Goal: Task Accomplishment & Management: Use online tool/utility

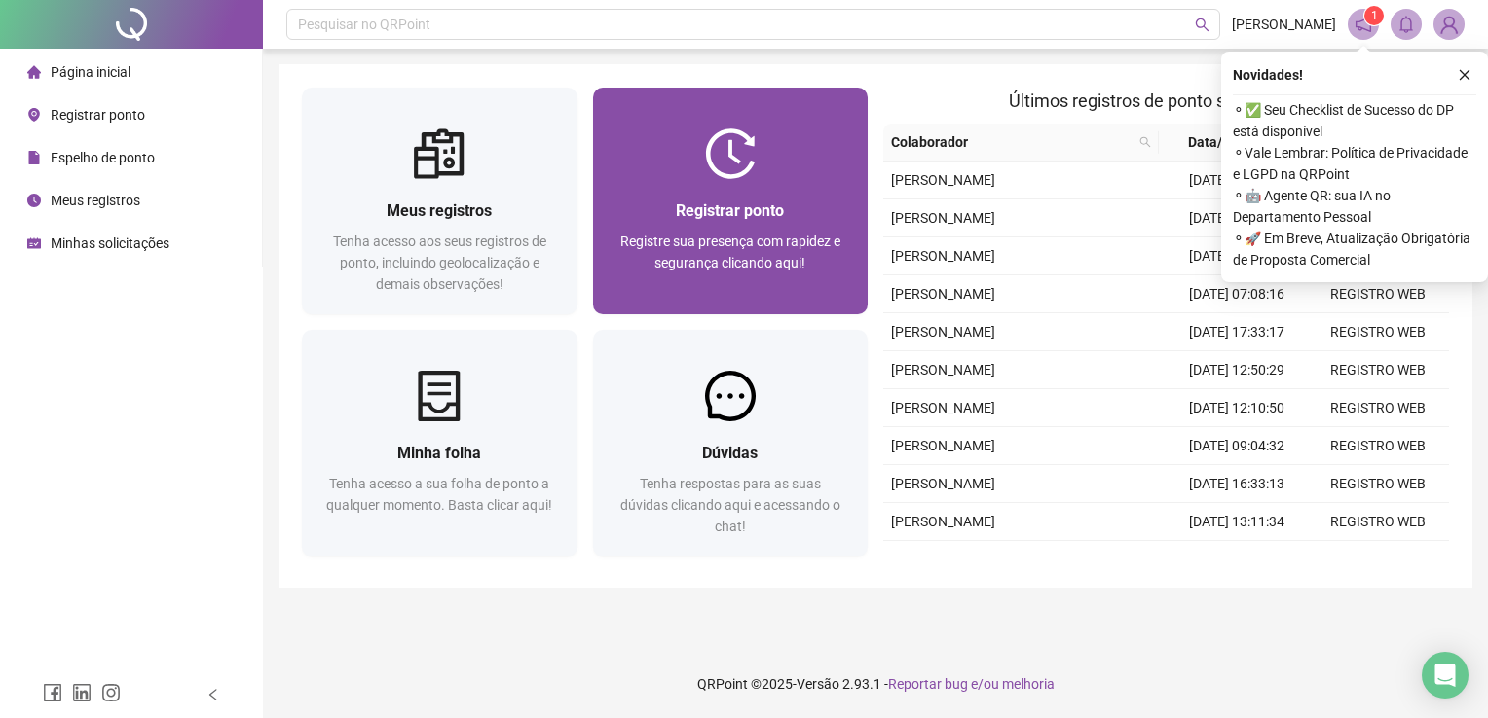
click at [760, 204] on span "Registrar ponto" at bounding box center [730, 211] width 108 height 18
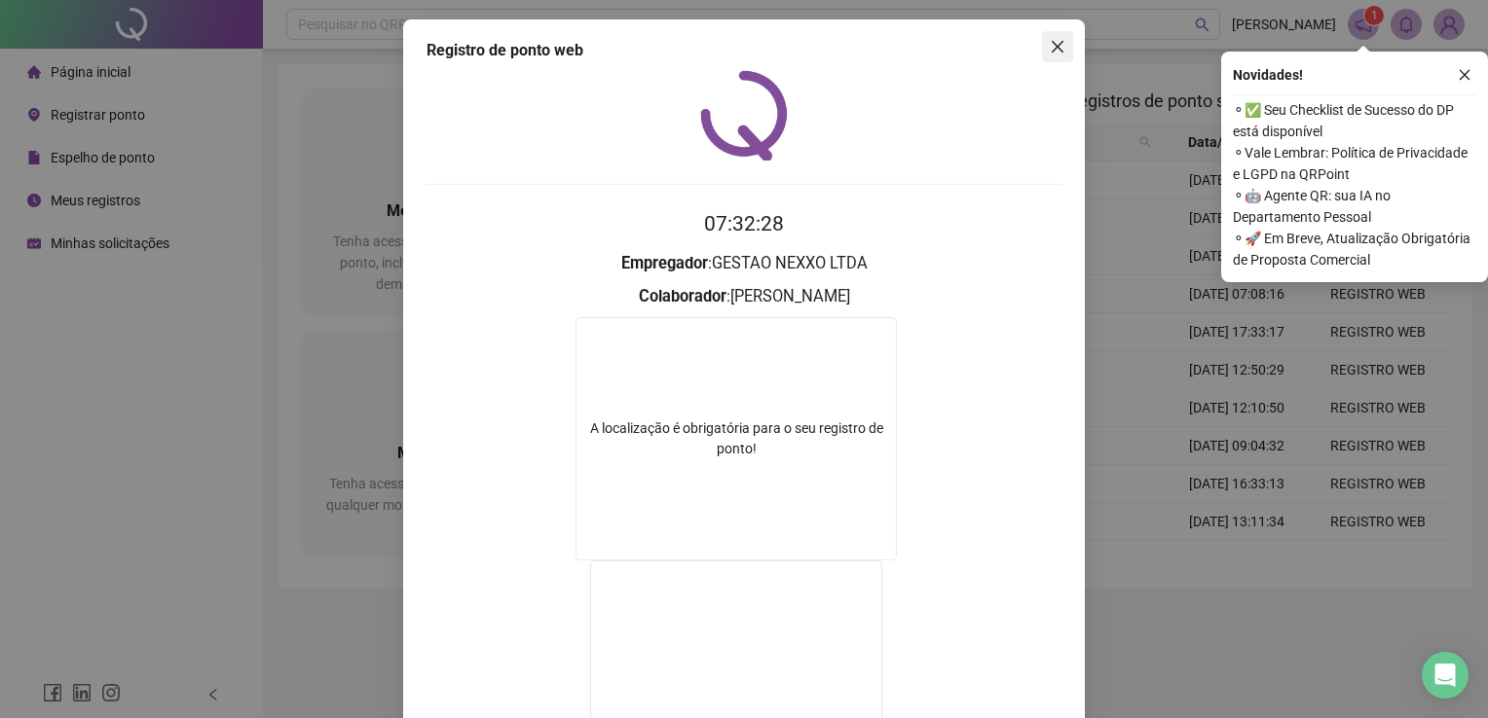
click at [1052, 45] on icon "close" at bounding box center [1057, 47] width 16 height 16
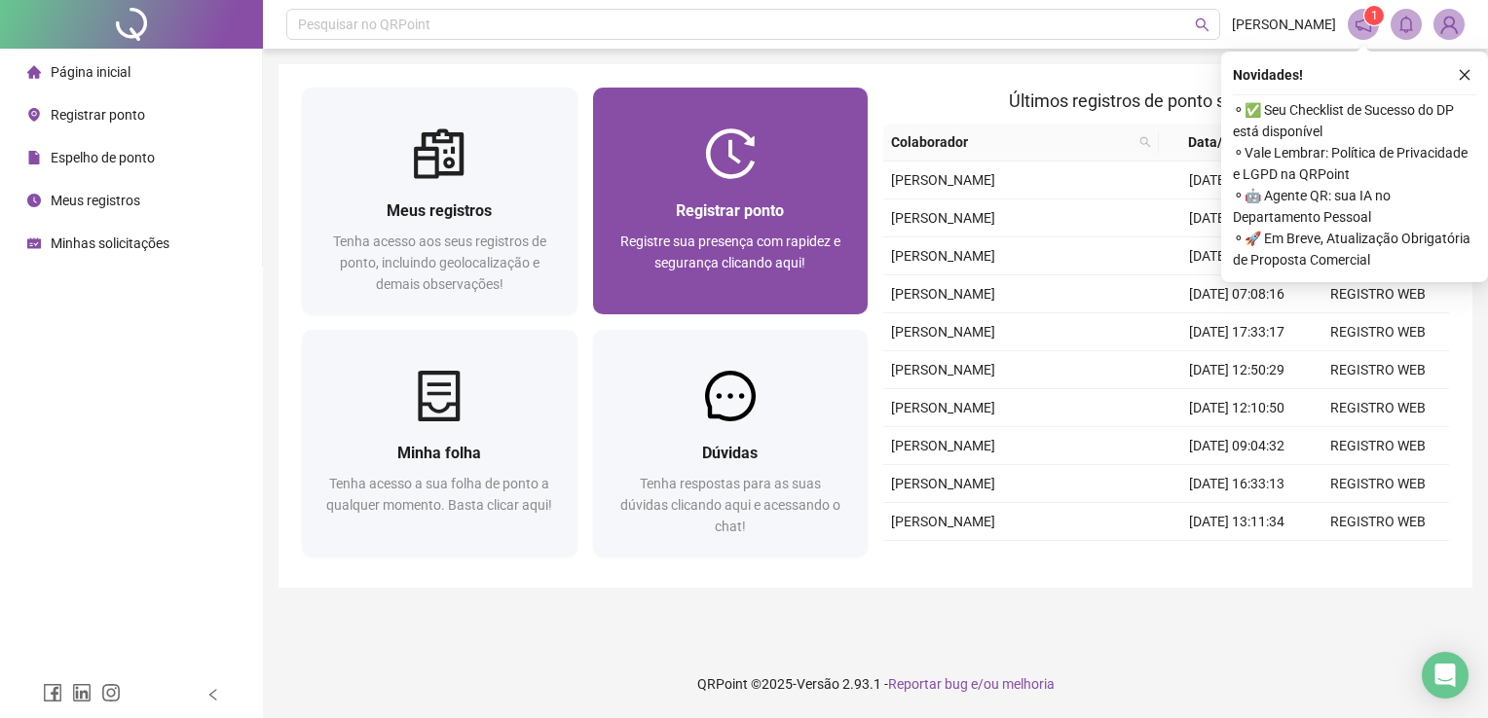
click at [686, 231] on div "Registre sua presença com rapidez e segurança clicando aqui!" at bounding box center [730, 263] width 229 height 64
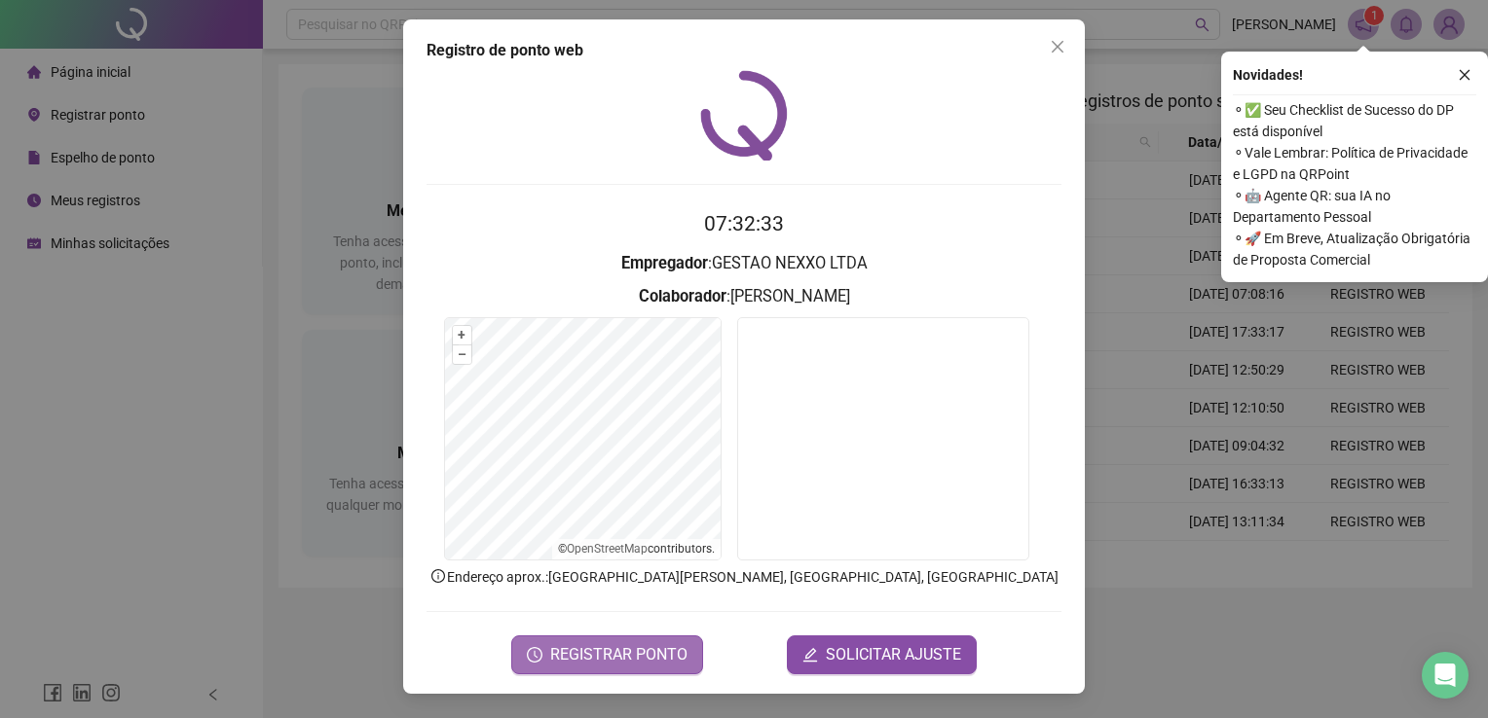
click at [653, 660] on span "REGISTRAR PONTO" at bounding box center [618, 655] width 137 height 23
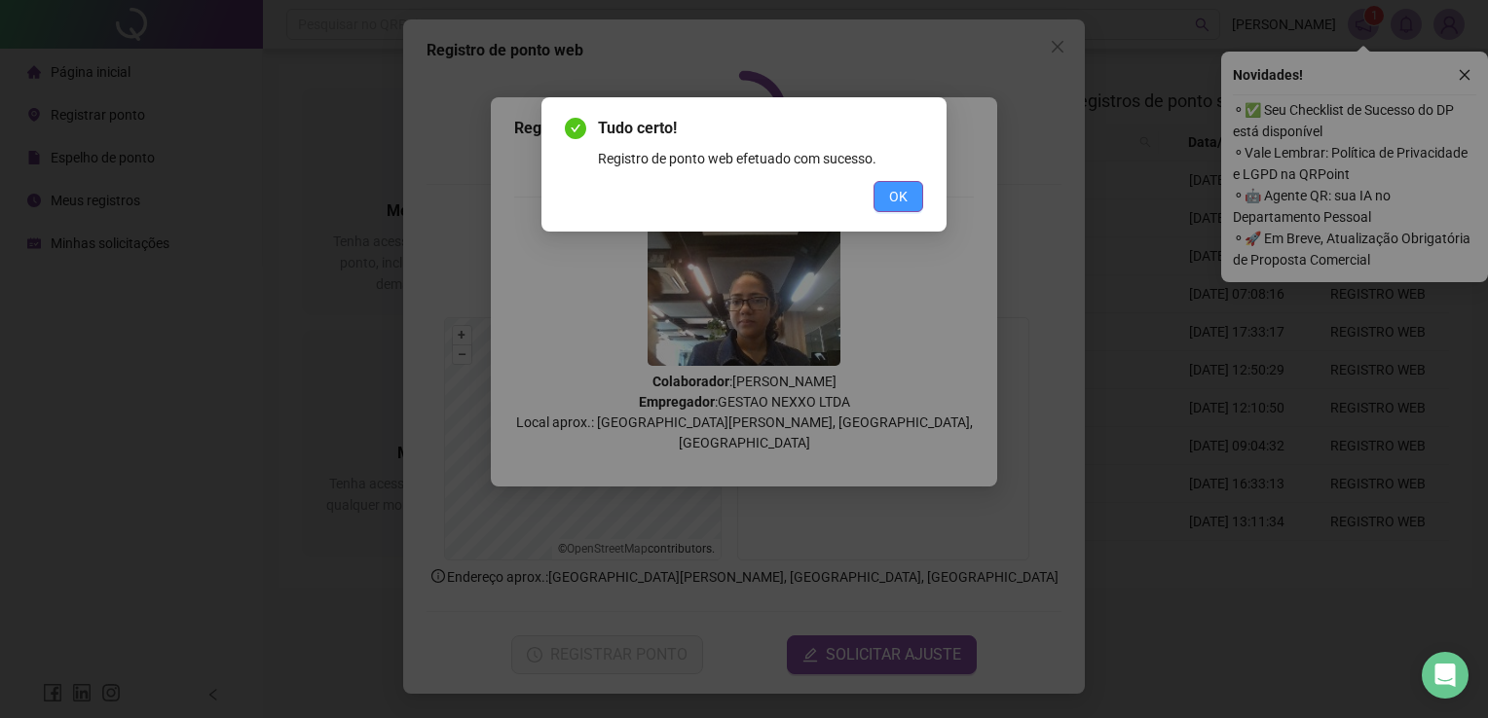
click at [894, 195] on span "OK" at bounding box center [898, 196] width 18 height 21
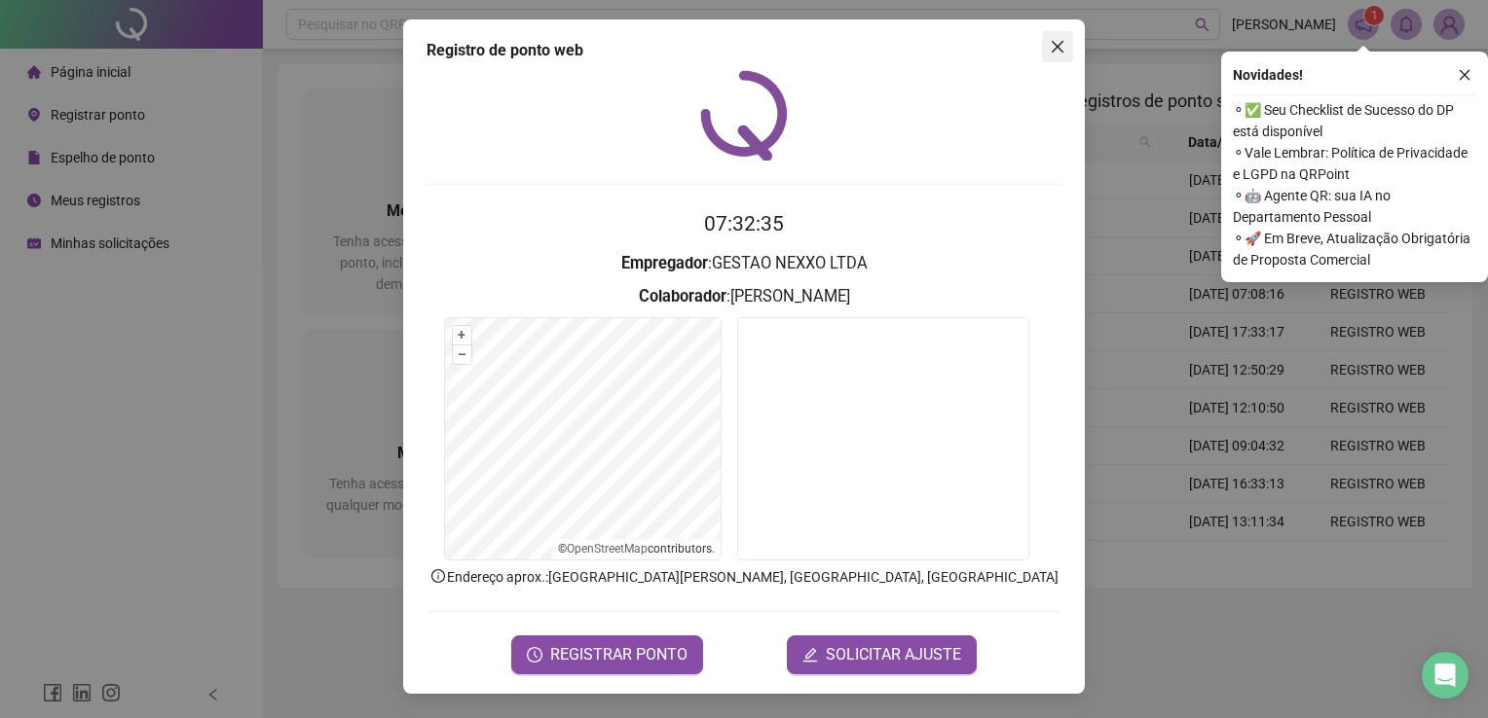
click at [1051, 41] on icon "close" at bounding box center [1057, 47] width 12 height 12
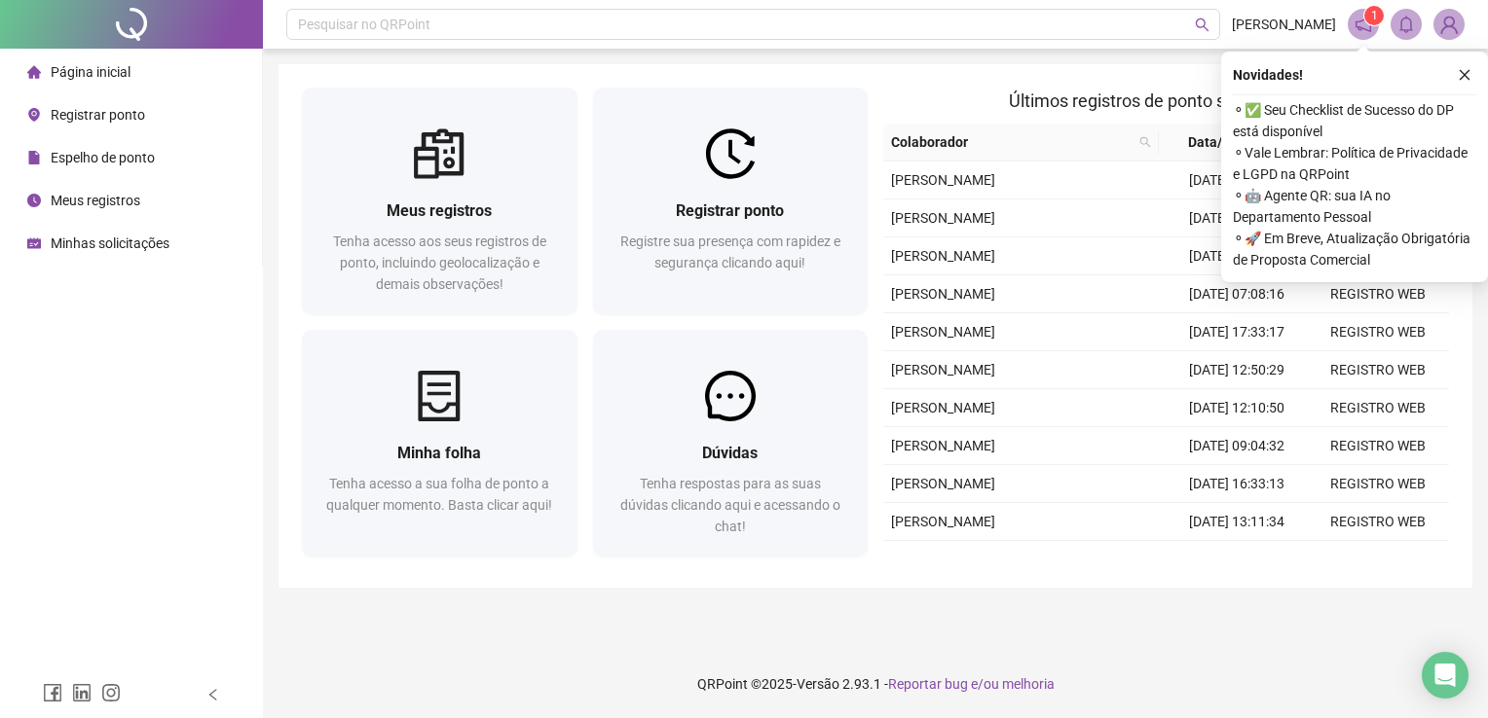
click at [109, 166] on span "Espelho de ponto" at bounding box center [103, 158] width 104 height 16
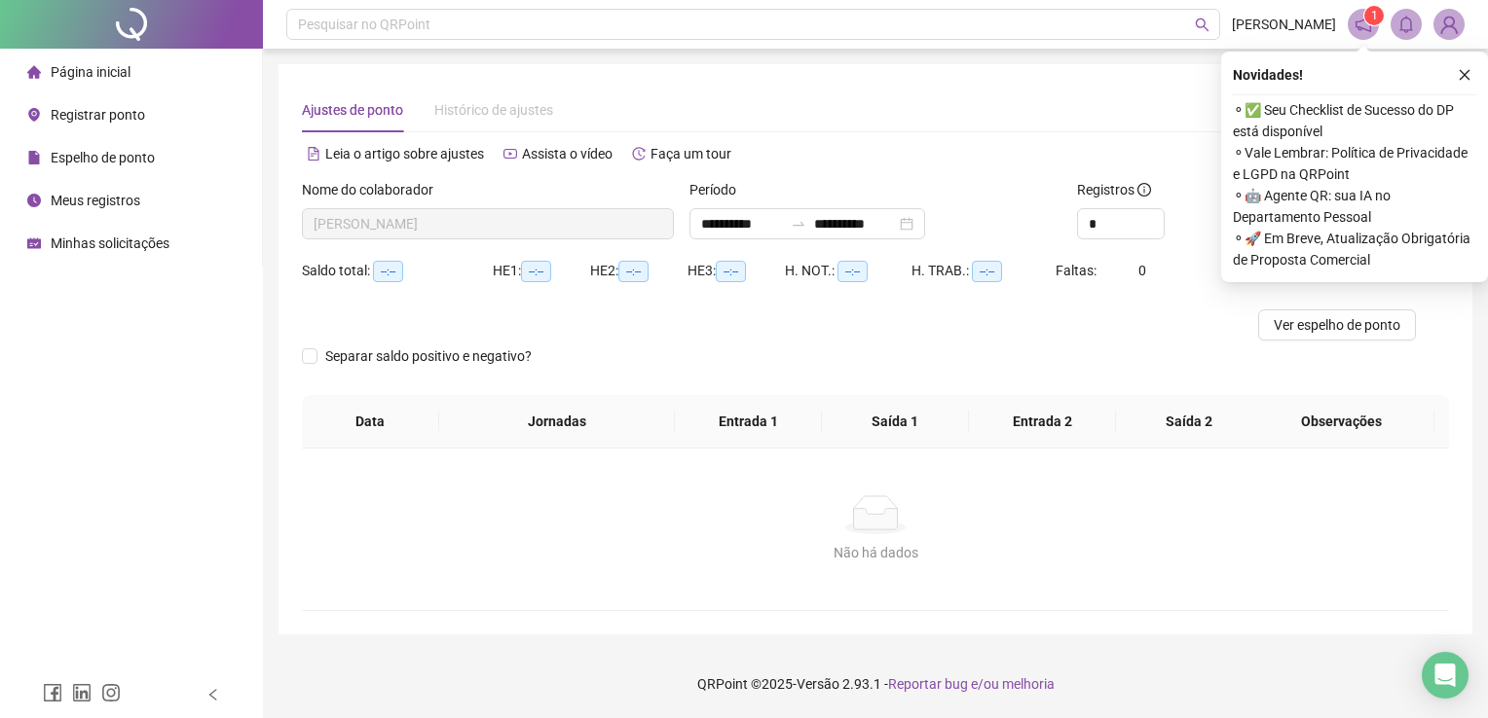
type input "**********"
click at [1461, 80] on icon "close" at bounding box center [1464, 75] width 14 height 14
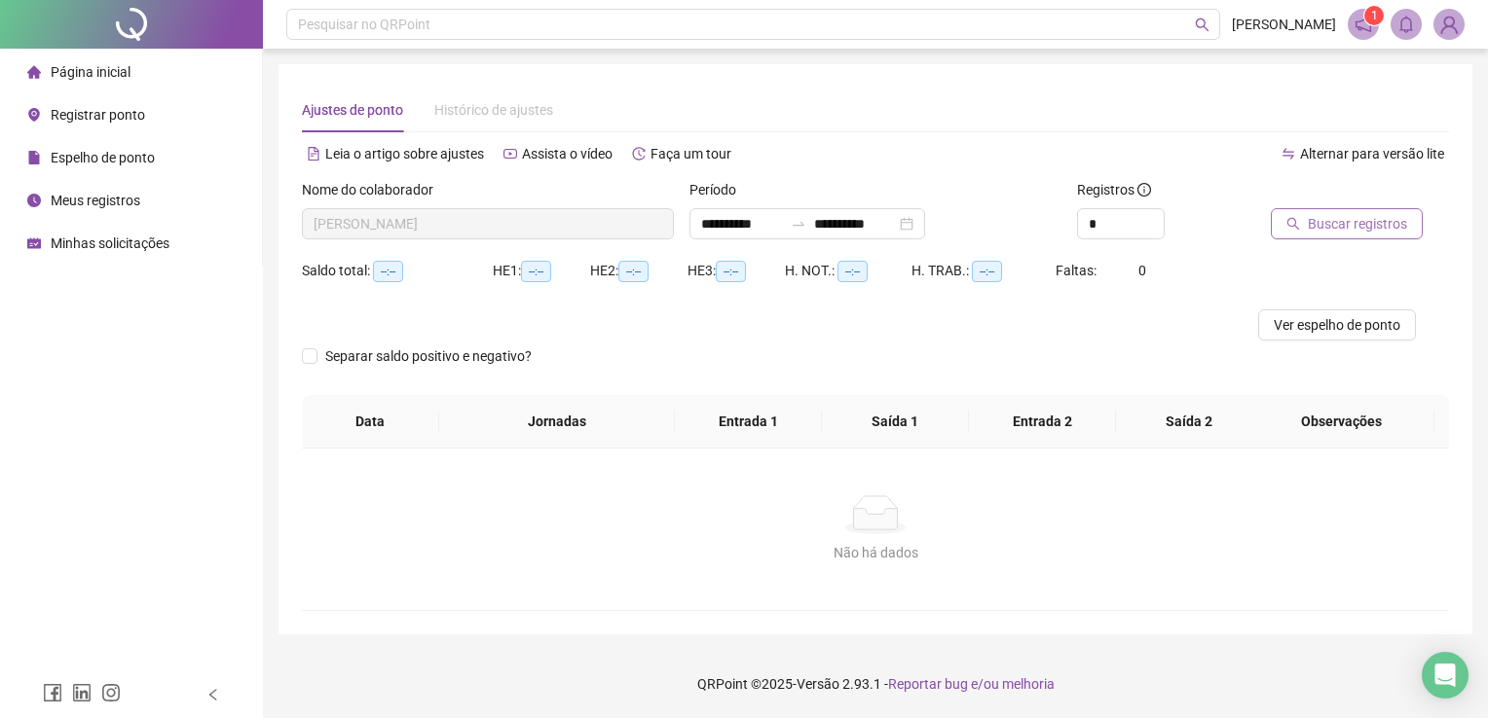
click at [1348, 236] on button "Buscar registros" at bounding box center [1346, 223] width 152 height 31
